Goal: Find specific page/section: Find specific page/section

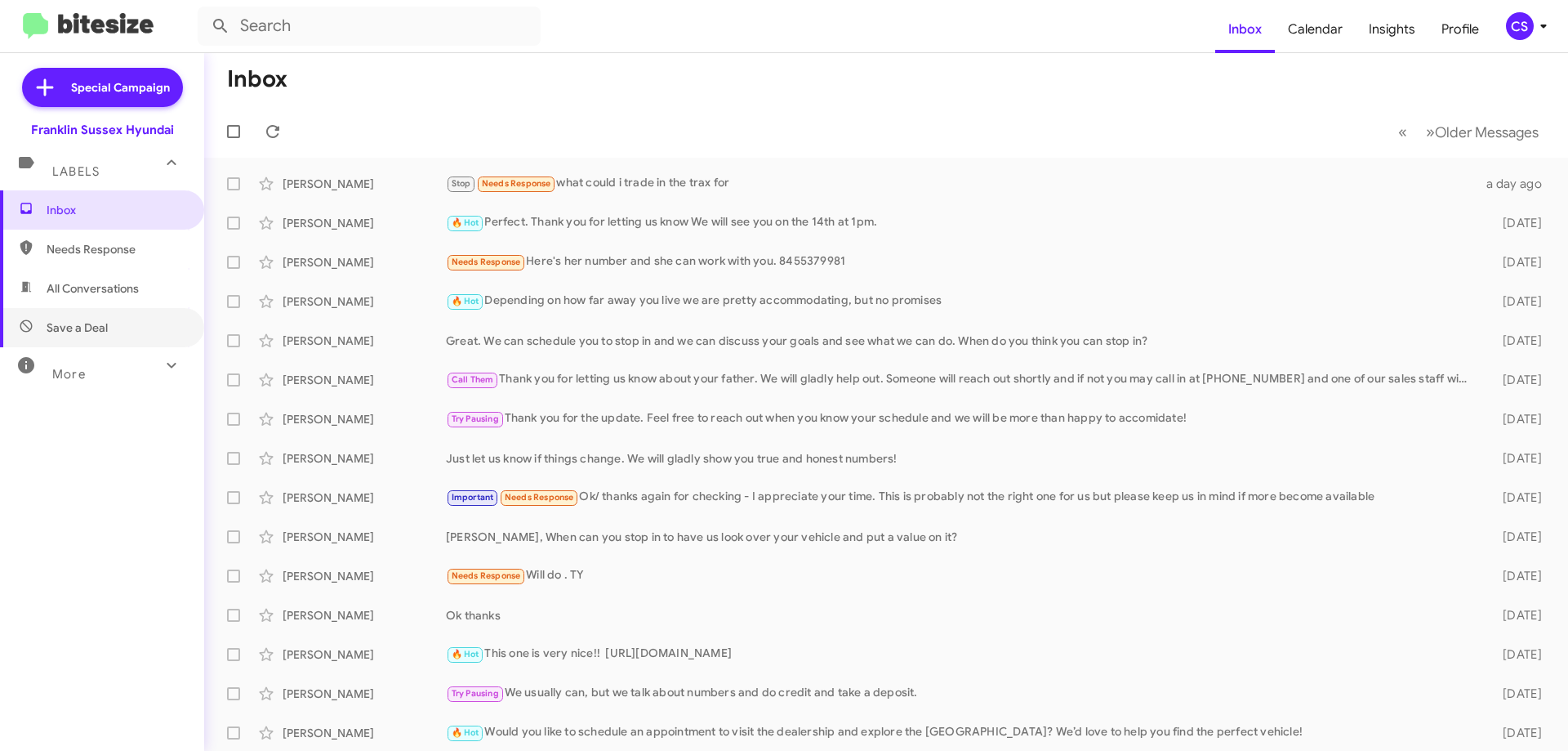
click at [81, 332] on span "Save a Deal" at bounding box center [76, 327] width 61 height 16
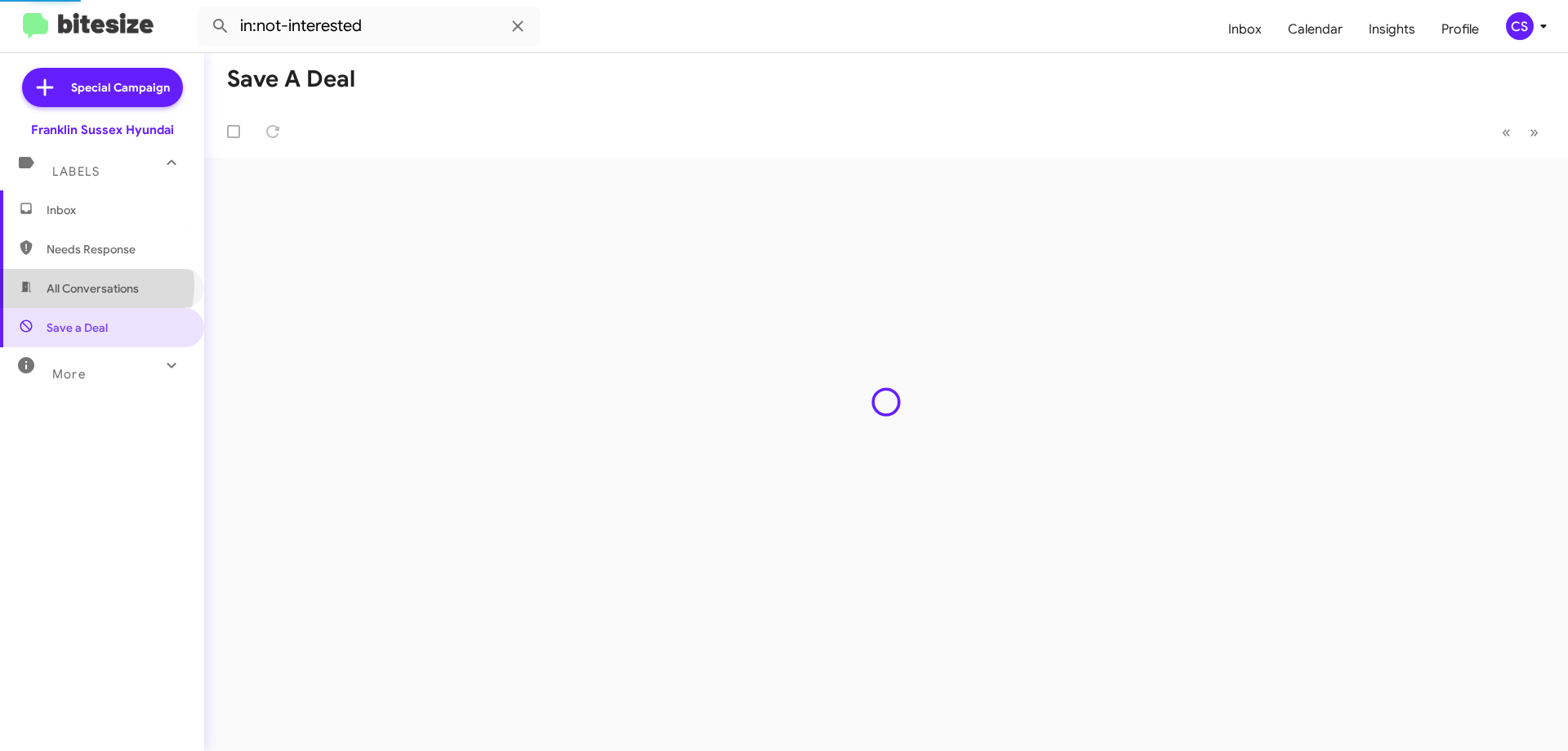
click at [94, 286] on span "All Conversations" at bounding box center [93, 288] width 93 height 16
type input "in:all-conversations"
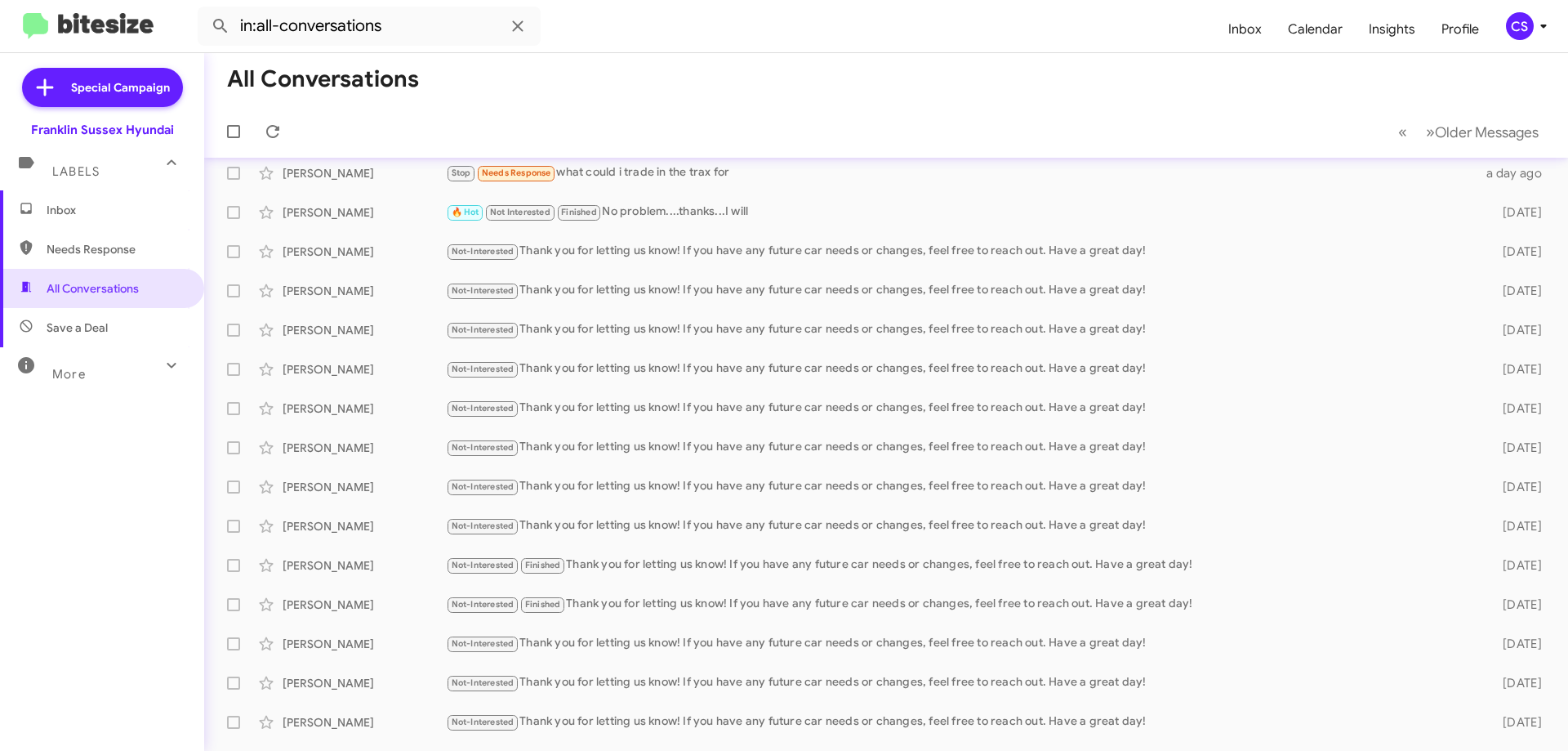
scroll to position [35, 0]
